Goal: Task Accomplishment & Management: Manage account settings

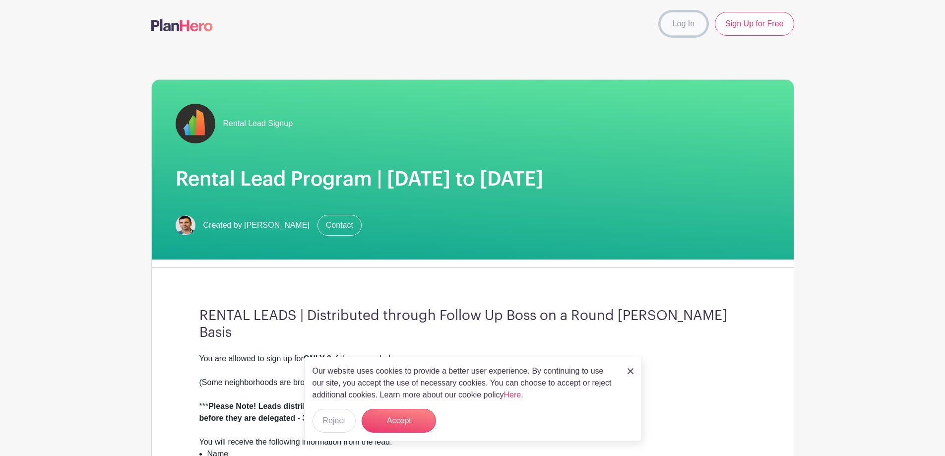
click at [689, 21] on link "Log In" at bounding box center [683, 24] width 47 height 24
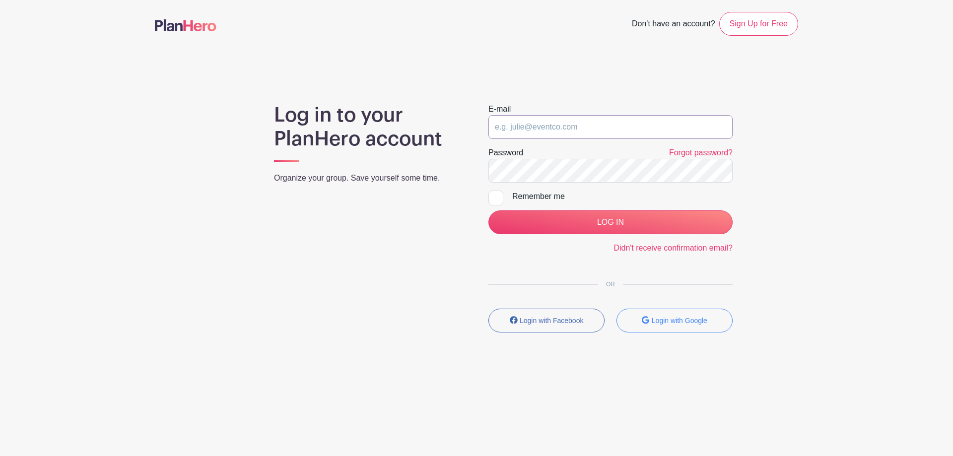
type input "adam@fultongrace.com"
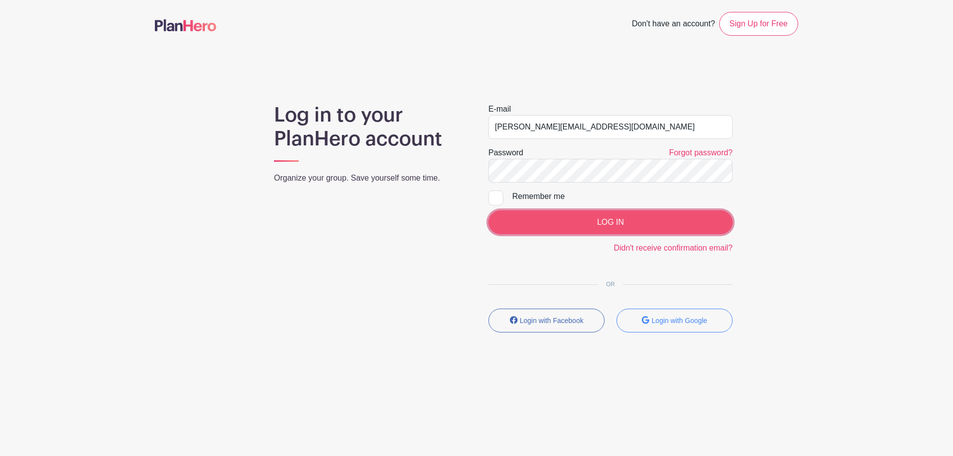
click at [591, 221] on input "LOG IN" at bounding box center [610, 222] width 244 height 24
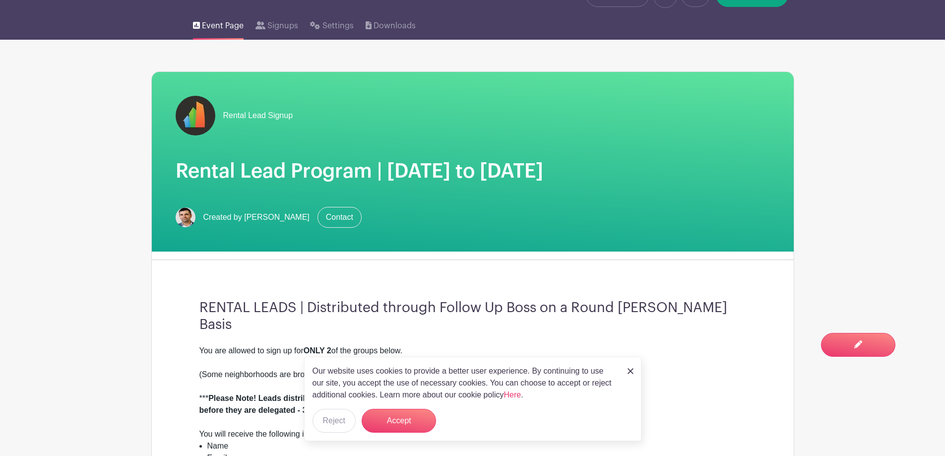
scroll to position [50, 0]
